Goal: Task Accomplishment & Management: Manage account settings

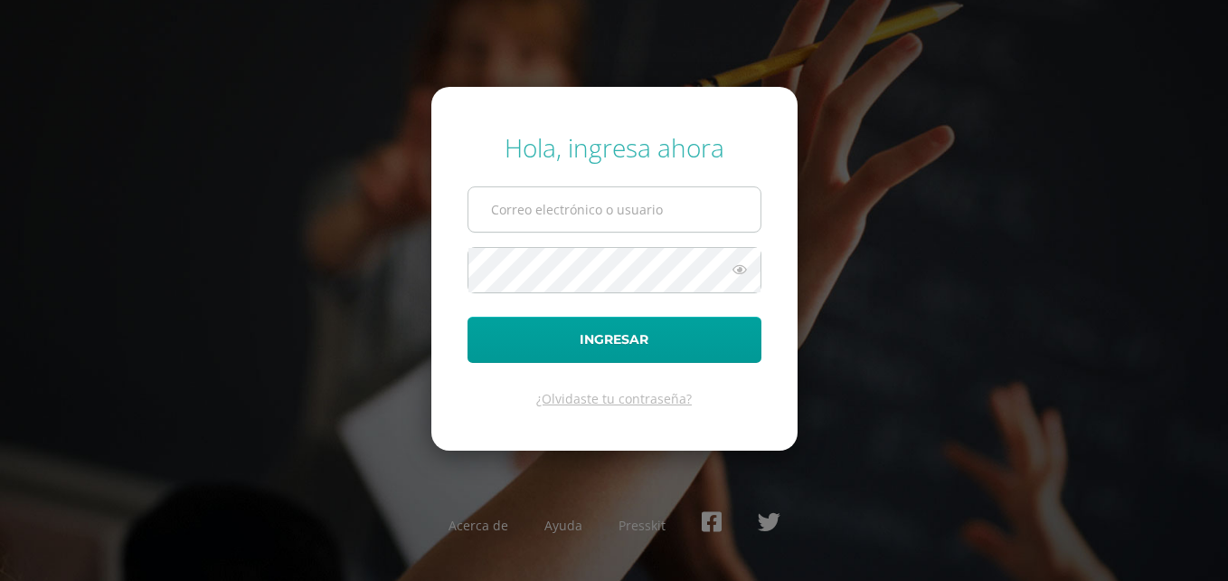
click at [702, 215] on input "text" at bounding box center [615, 209] width 292 height 44
type input "victor_aquino@donbosco.edu.gt"
click at [468, 317] on button "Ingresar" at bounding box center [615, 340] width 294 height 46
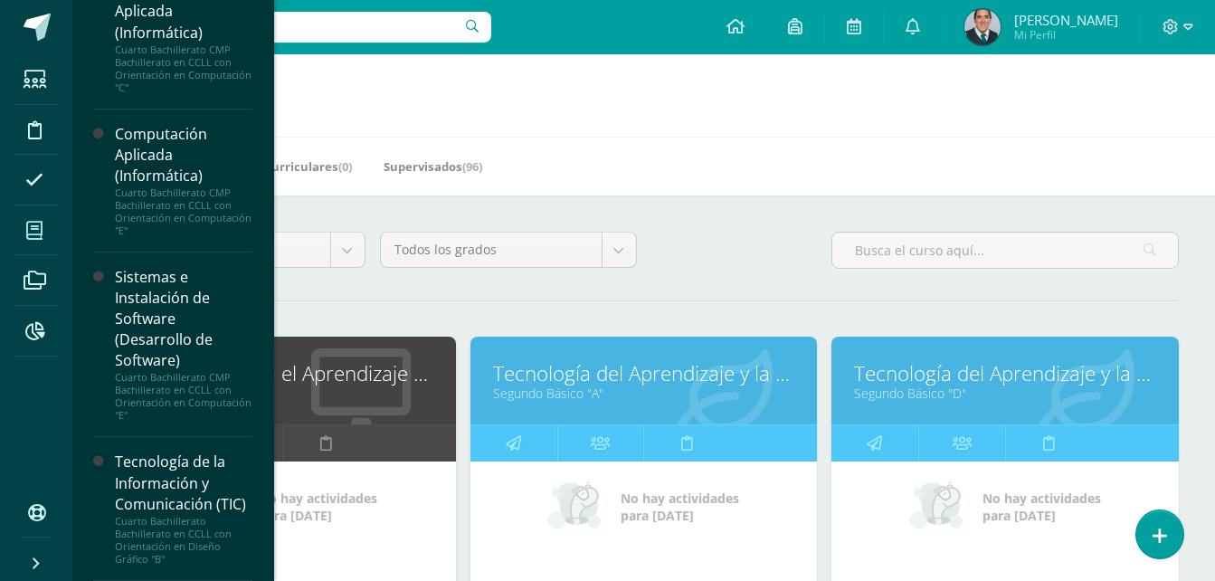
scroll to position [1106, 0]
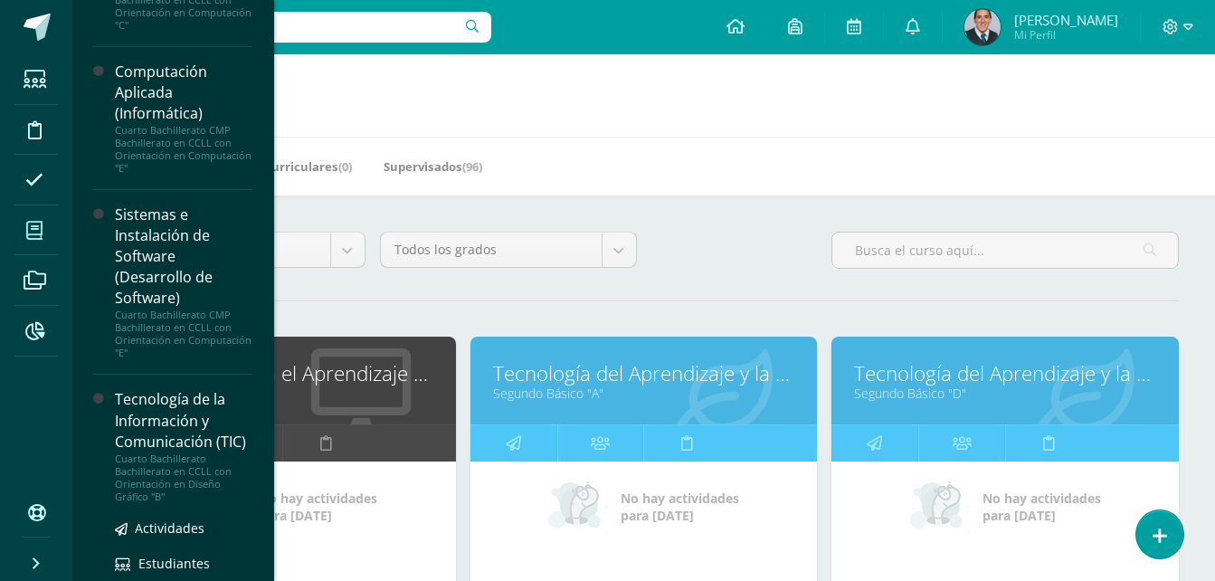
click at [152, 451] on div "Tecnología de la Información y Comunicación (TIC)" at bounding box center [183, 420] width 137 height 62
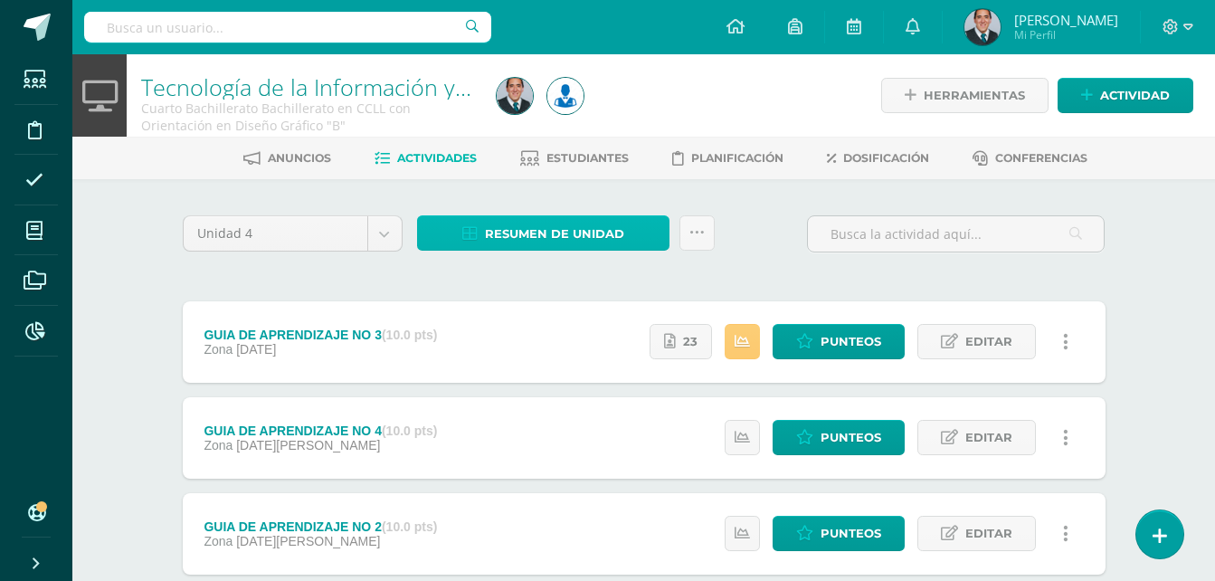
click at [513, 235] on span "Resumen de unidad" at bounding box center [554, 233] width 139 height 33
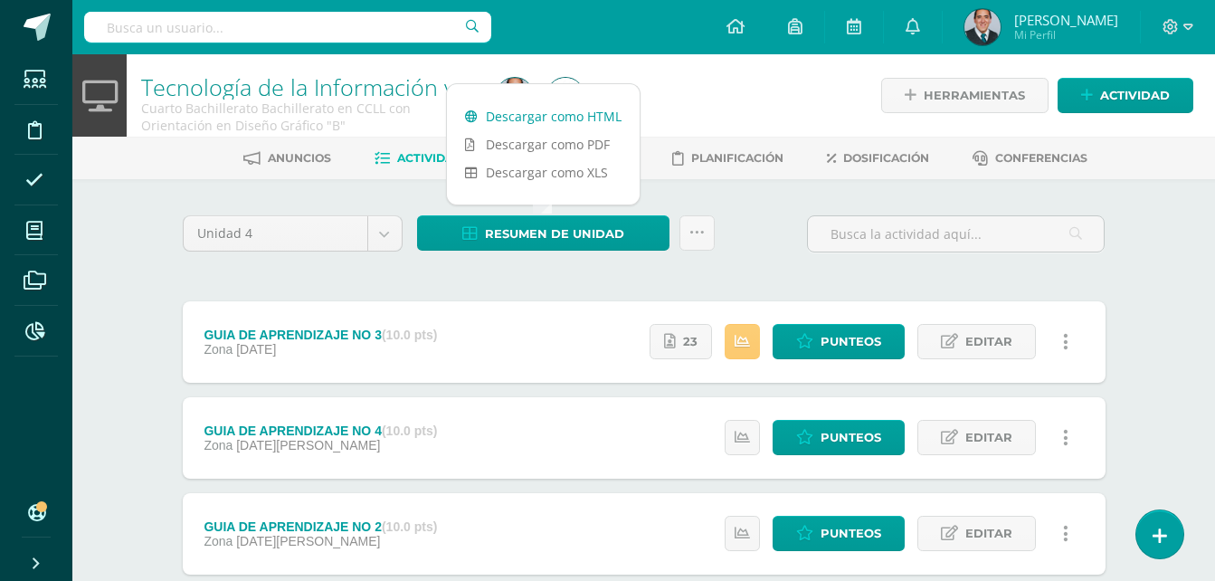
click at [518, 110] on link "Descargar como HTML" at bounding box center [543, 116] width 193 height 28
click at [678, 335] on link "23" at bounding box center [681, 341] width 62 height 35
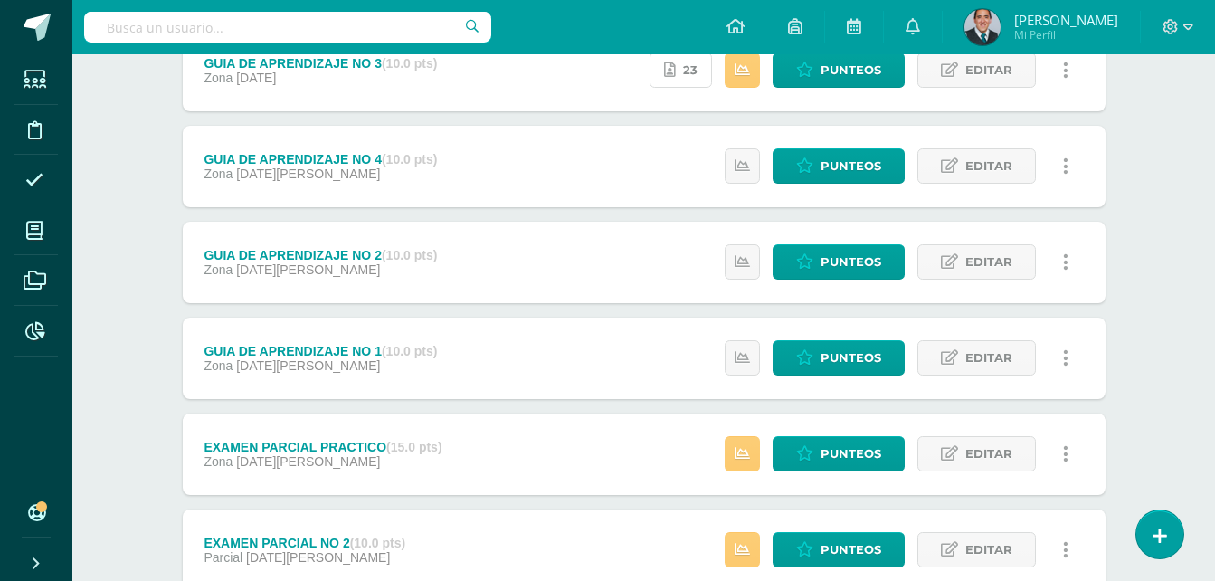
scroll to position [498, 0]
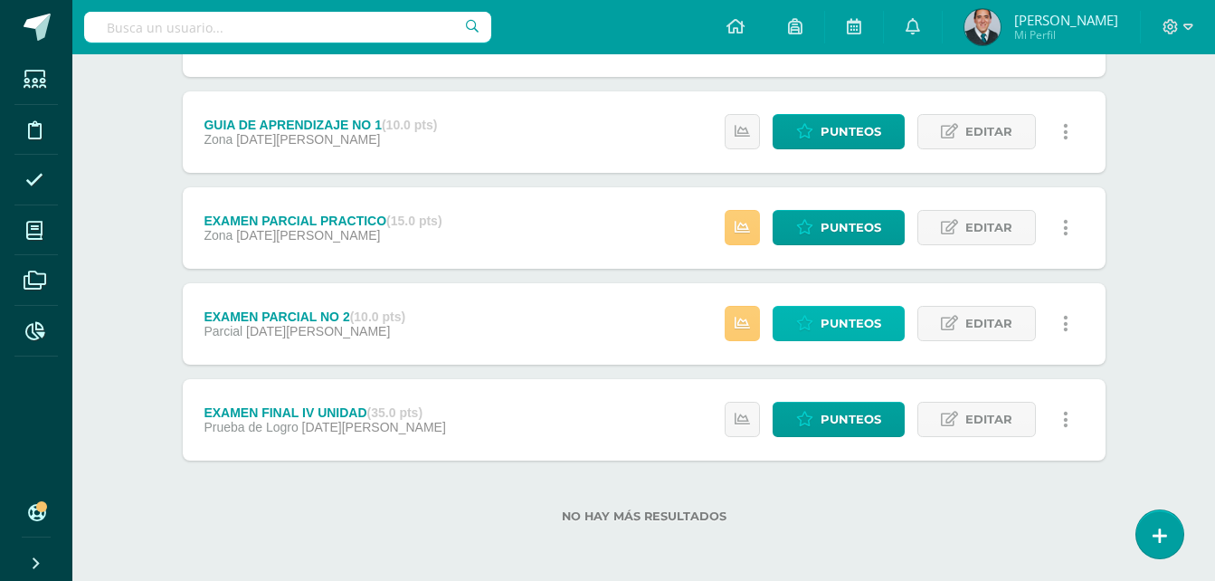
click at [854, 319] on span "Punteos" at bounding box center [850, 323] width 61 height 33
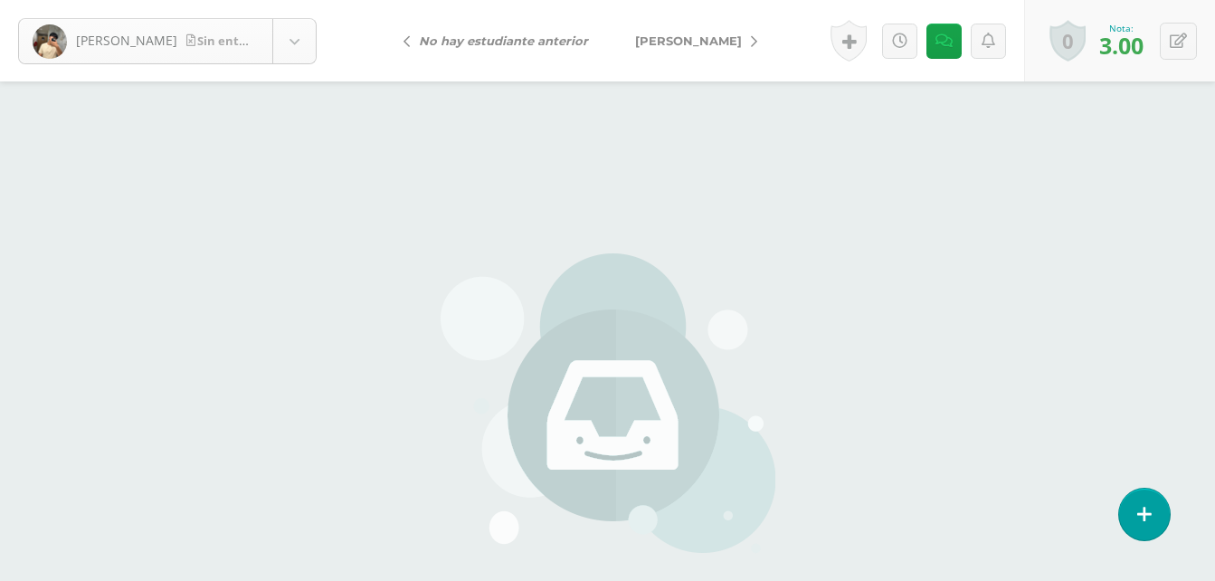
click at [299, 21] on body "Auceda, Leandro Sin entrega Auceda, Leandro Caal, Gesler Cardoza, Rodrigo Cháve…" at bounding box center [607, 376] width 1215 height 753
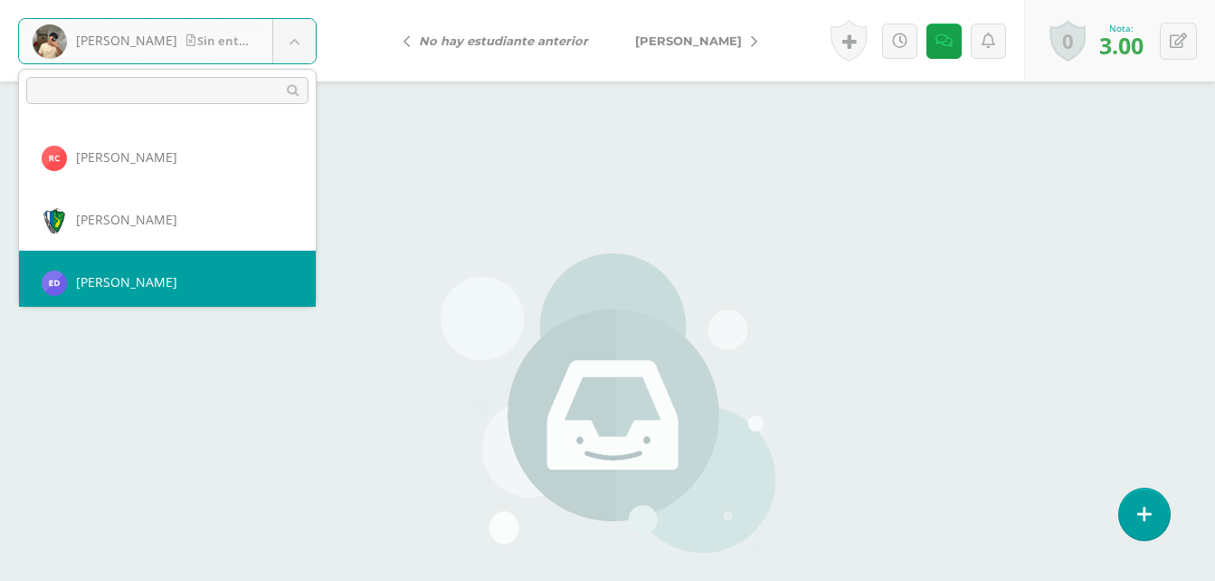
scroll to position [187, 0]
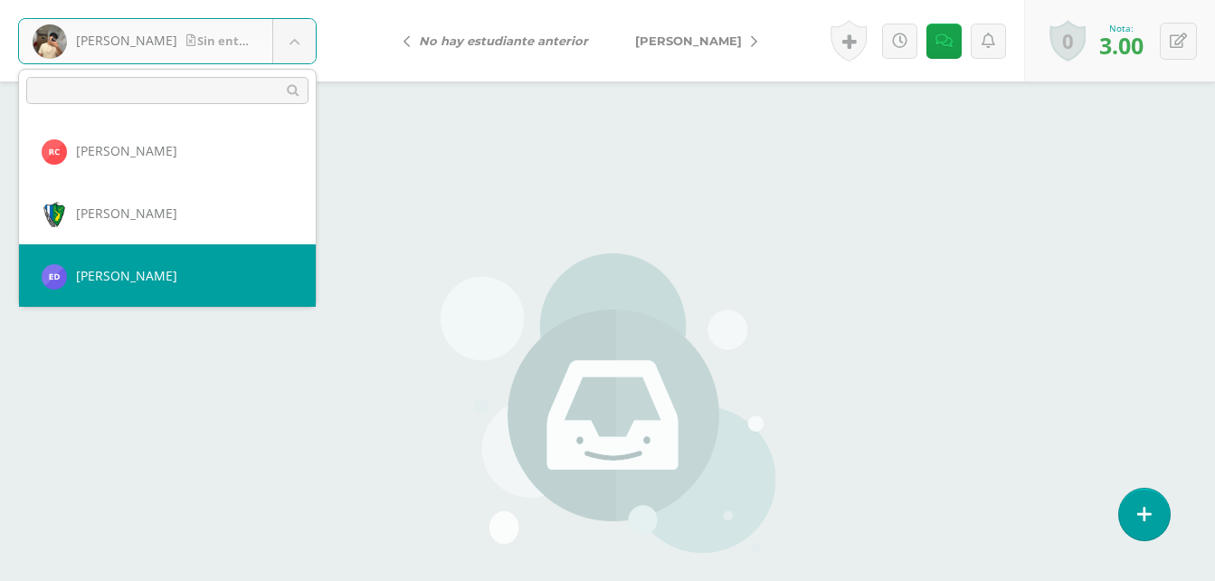
select select "1635"
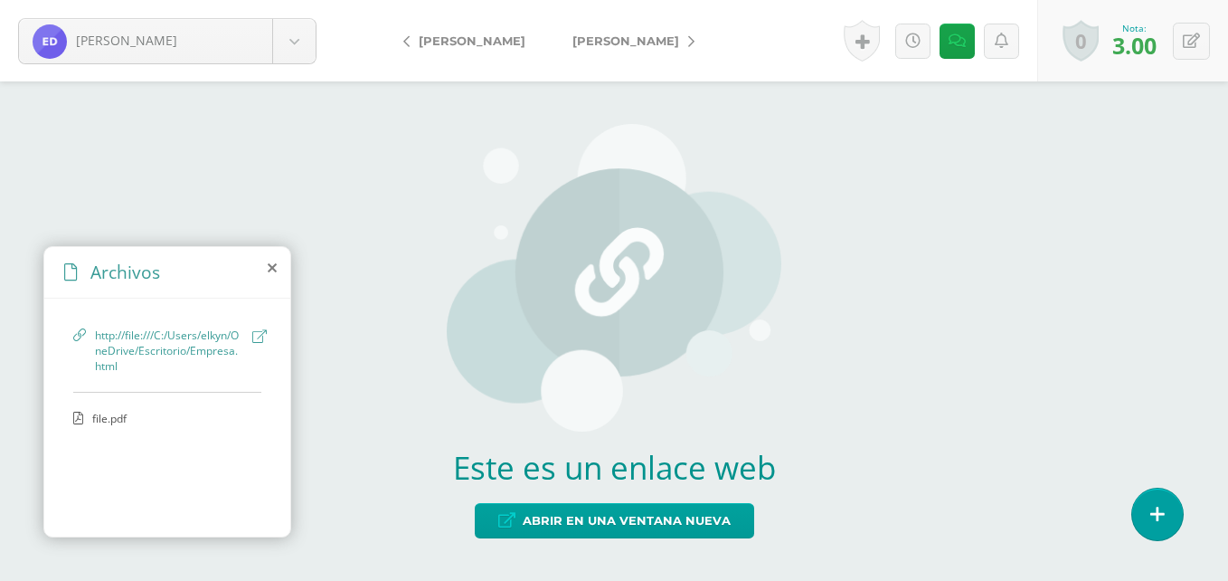
click at [263, 339] on icon at bounding box center [259, 336] width 14 height 14
click at [951, 49] on link at bounding box center [957, 41] width 35 height 35
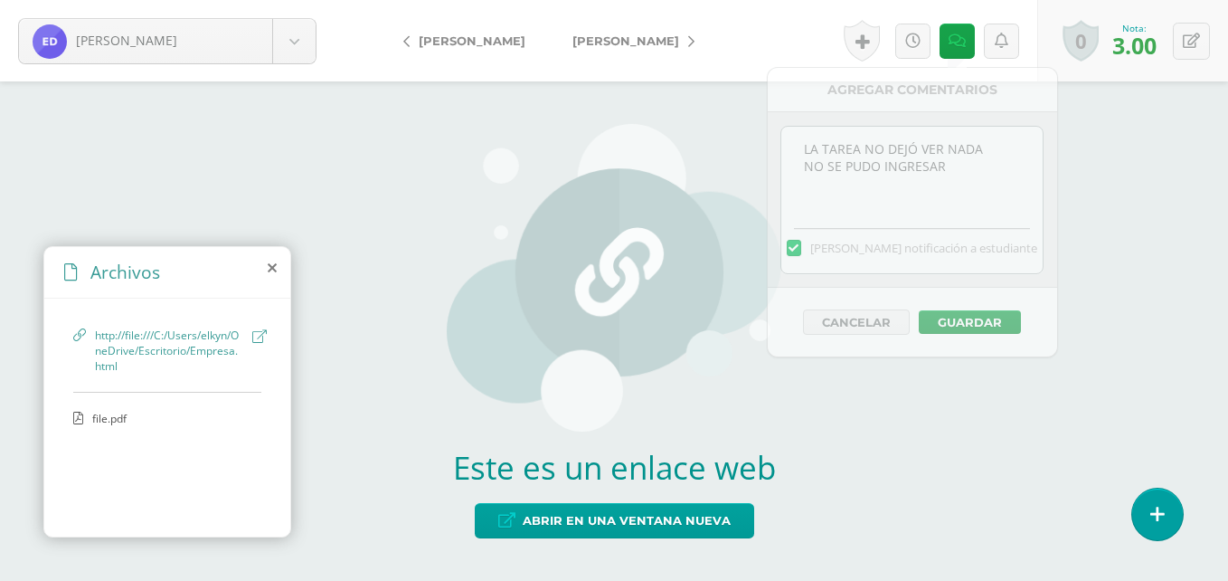
click at [120, 413] on span "file.pdf" at bounding box center [166, 418] width 148 height 15
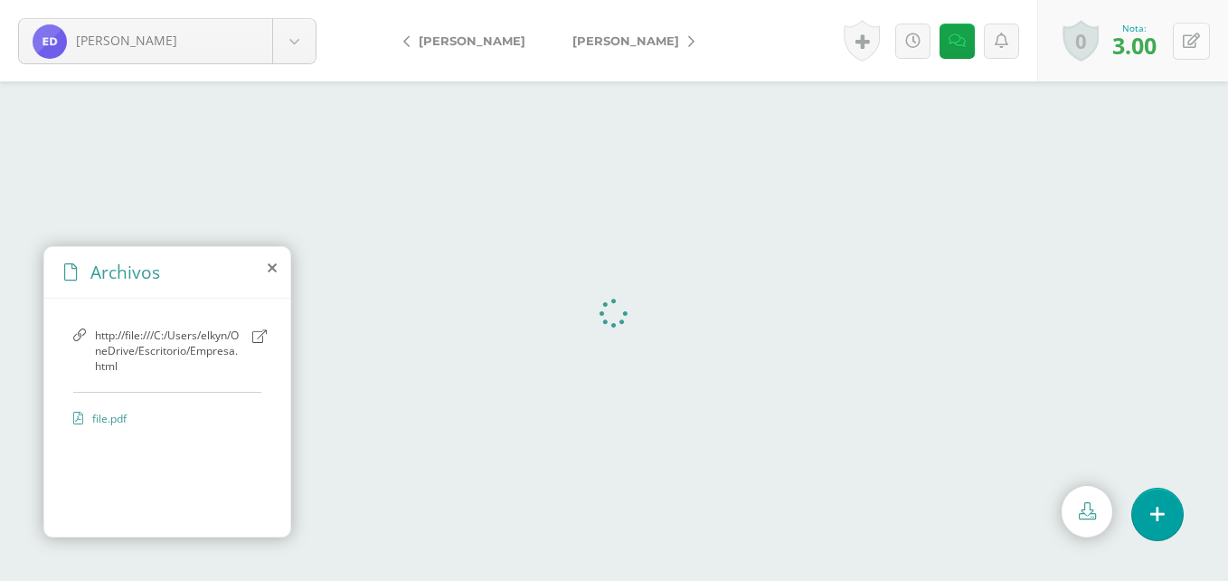
click at [1200, 39] on button at bounding box center [1191, 41] width 37 height 37
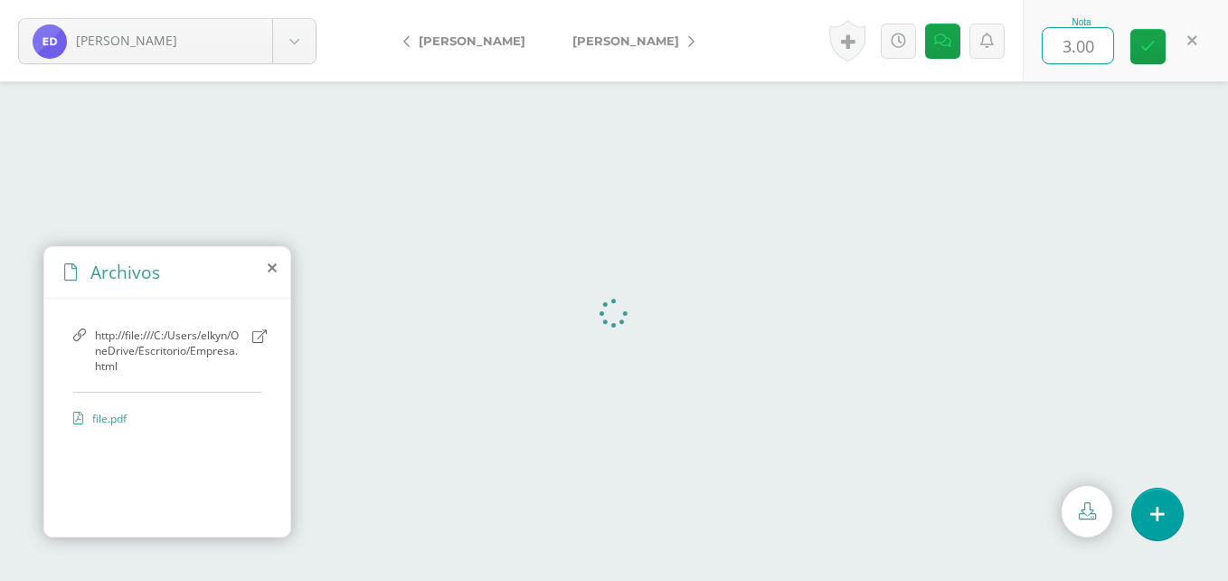
type input "8"
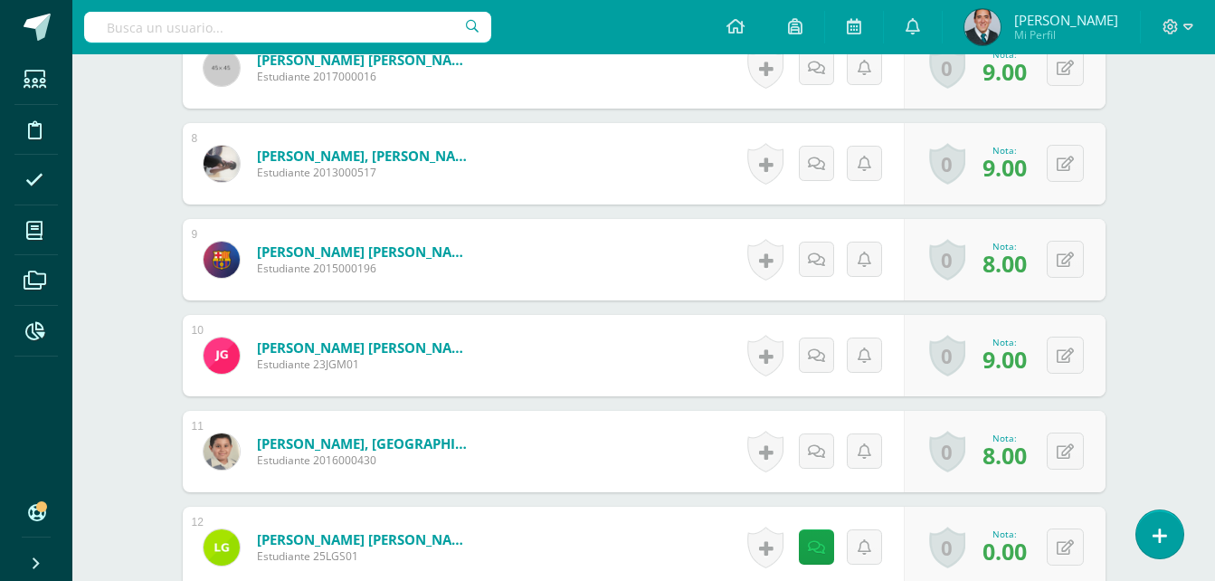
scroll to position [996, 0]
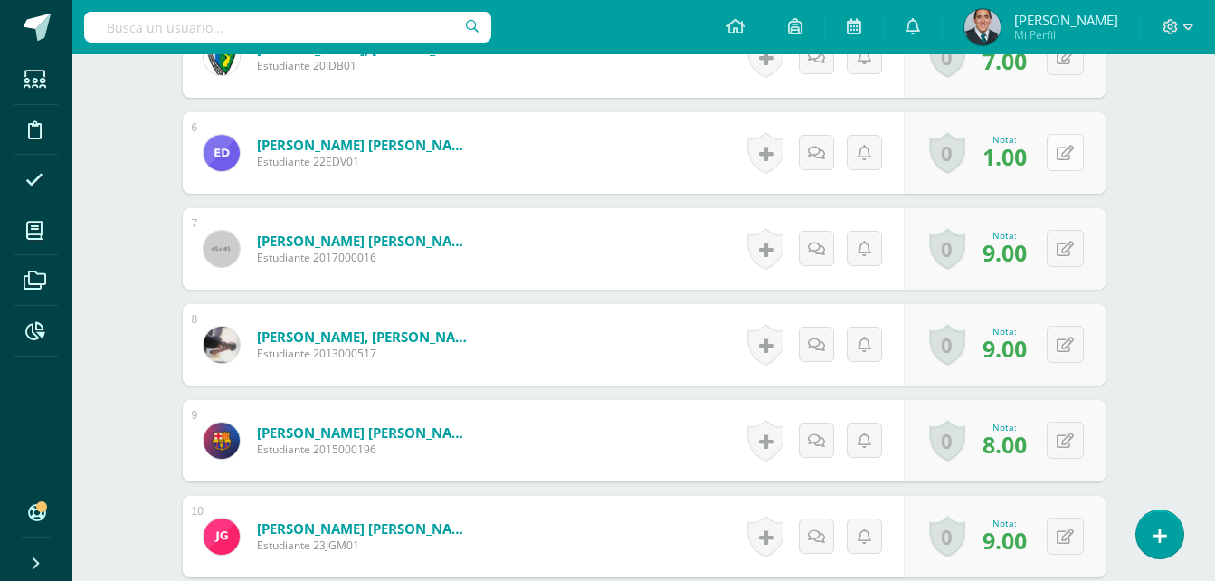
click at [1068, 157] on icon at bounding box center [1065, 153] width 17 height 15
click at [1072, 154] on icon at bounding box center [1065, 153] width 17 height 15
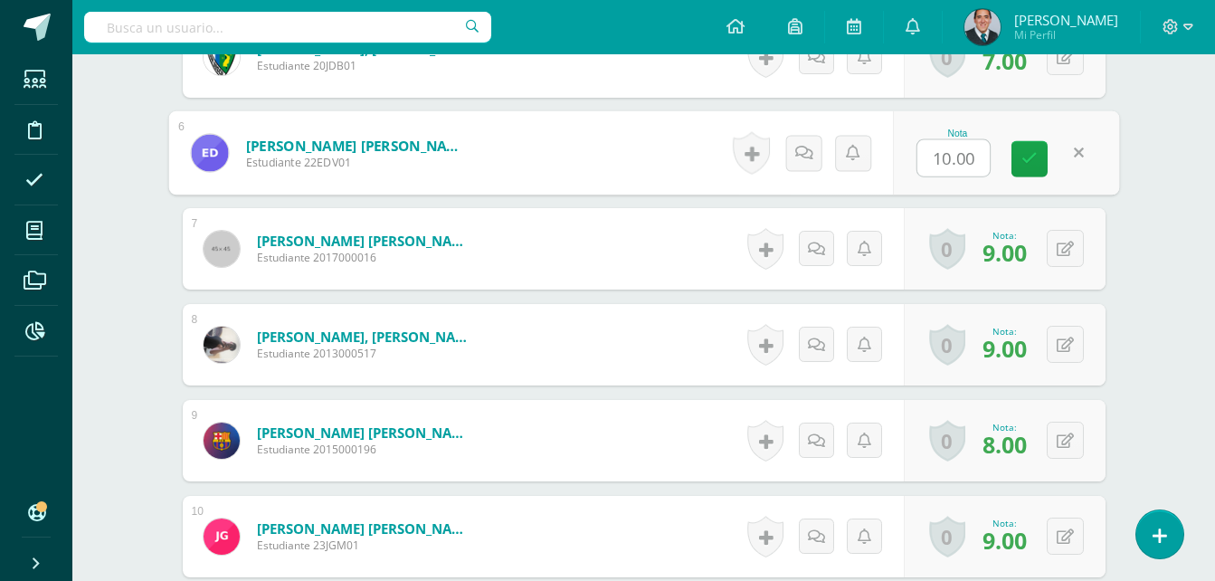
type input "1"
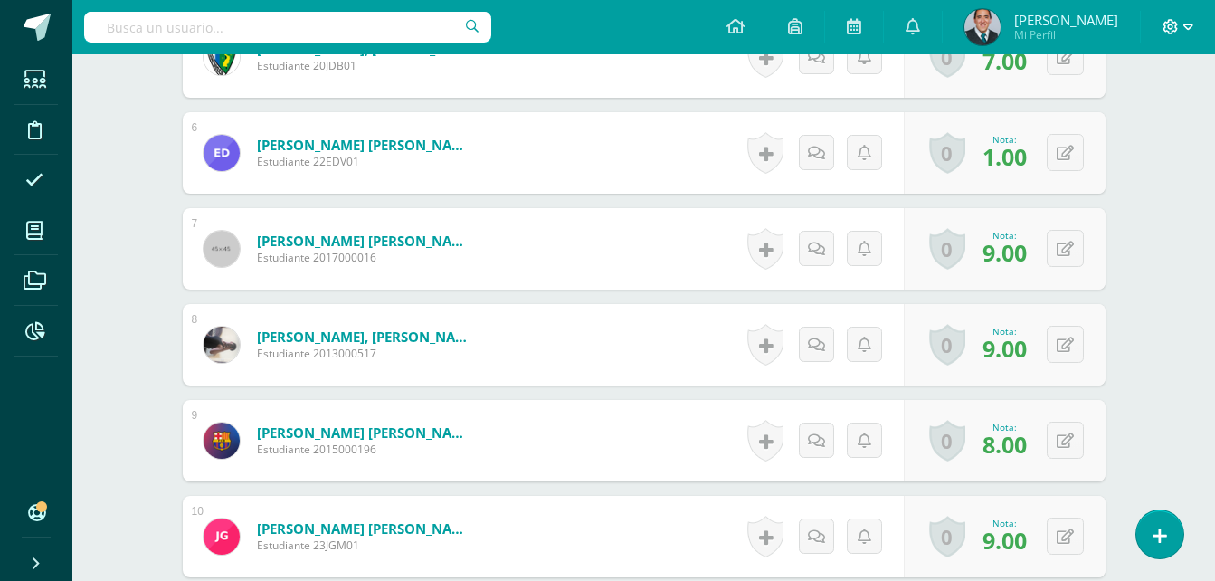
click at [1171, 23] on icon at bounding box center [1170, 27] width 16 height 16
click at [1142, 127] on span "Cerrar sesión" at bounding box center [1131, 123] width 81 height 17
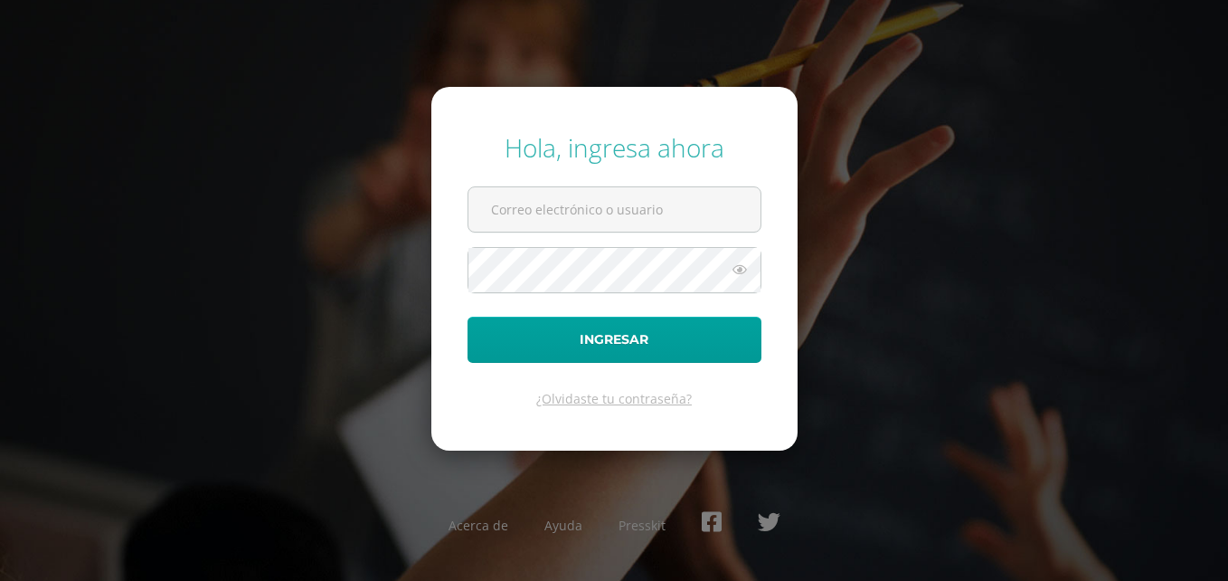
drag, startPoint x: 1076, startPoint y: 123, endPoint x: 1057, endPoint y: 143, distance: 27.5
drag, startPoint x: 1057, startPoint y: 143, endPoint x: 889, endPoint y: 100, distance: 172.9
click at [889, 100] on div "Hola, ingresa ahora Ingresar ¿Olvidaste tu contraseña? Acerca de Ayuda Presskit" at bounding box center [614, 290] width 1243 height 581
